Goal: Task Accomplishment & Management: Use online tool/utility

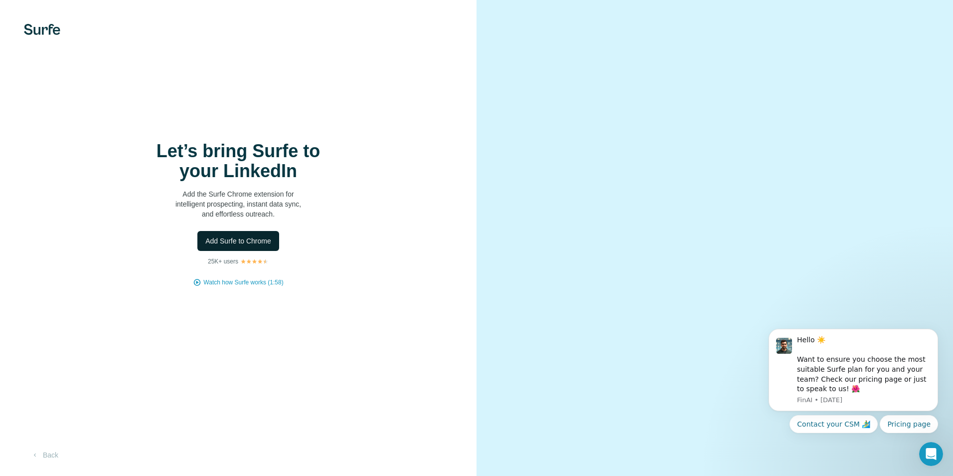
click at [252, 244] on span "Add Surfe to Chrome" at bounding box center [238, 241] width 66 height 10
